Goal: Task Accomplishment & Management: Manage account settings

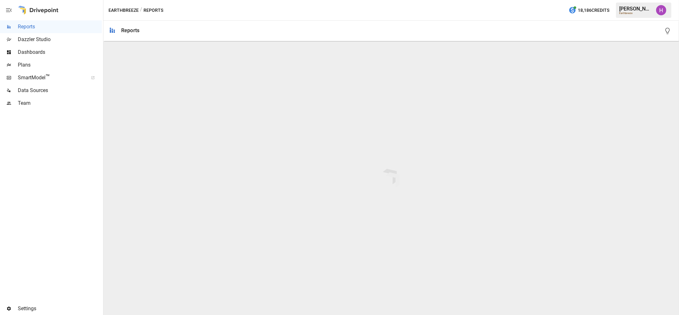
click at [24, 101] on span "Team" at bounding box center [60, 103] width 84 height 8
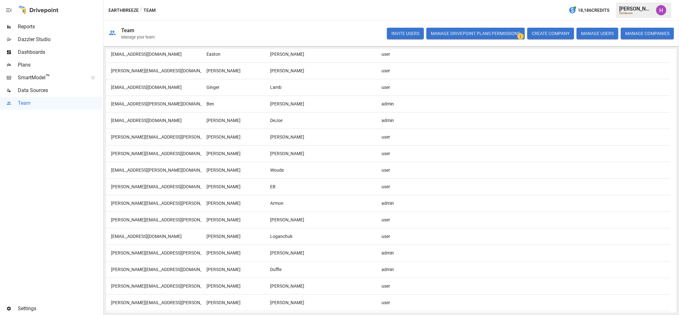
scroll to position [119, 0]
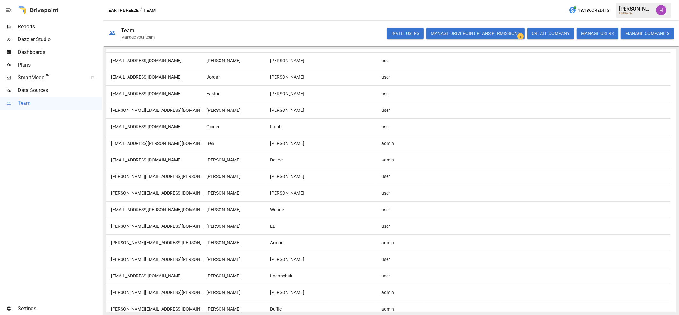
click at [390, 161] on div "admin" at bounding box center [400, 159] width 48 height 17
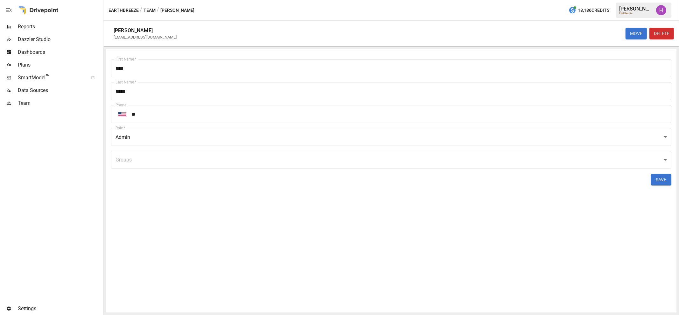
click at [278, 0] on body "Reports Dazzler Studio Dashboards Plans SmartModel ™ Data Sources Team Settings…" at bounding box center [339, 0] width 679 height 0
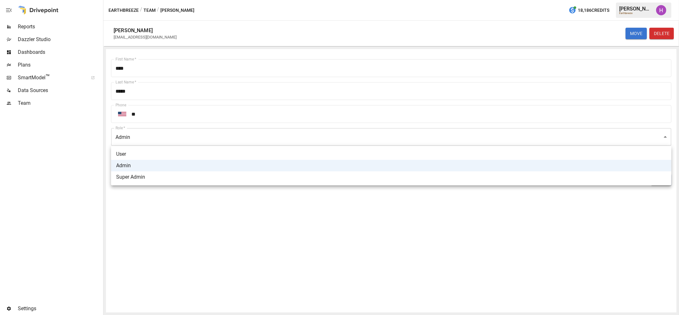
click at [235, 153] on li "User" at bounding box center [391, 153] width 560 height 11
type input "****"
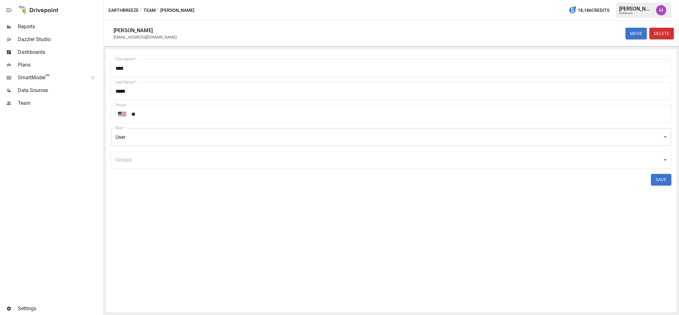
click at [660, 179] on button "SAVE" at bounding box center [661, 179] width 20 height 11
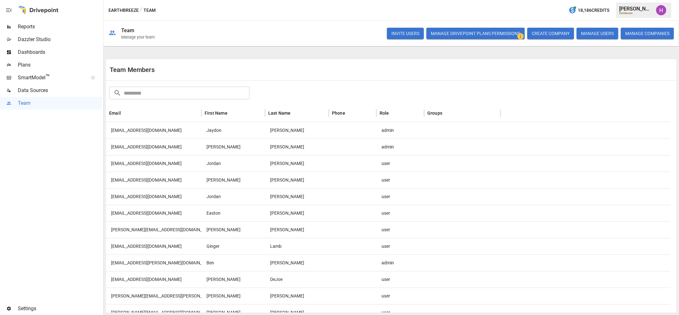
click at [358, 5] on div "Earthbreeze / Team 18,186 Credits [PERSON_NAME] Earthbreeze" at bounding box center [390, 10] width 575 height 20
